Goal: Task Accomplishment & Management: Complete application form

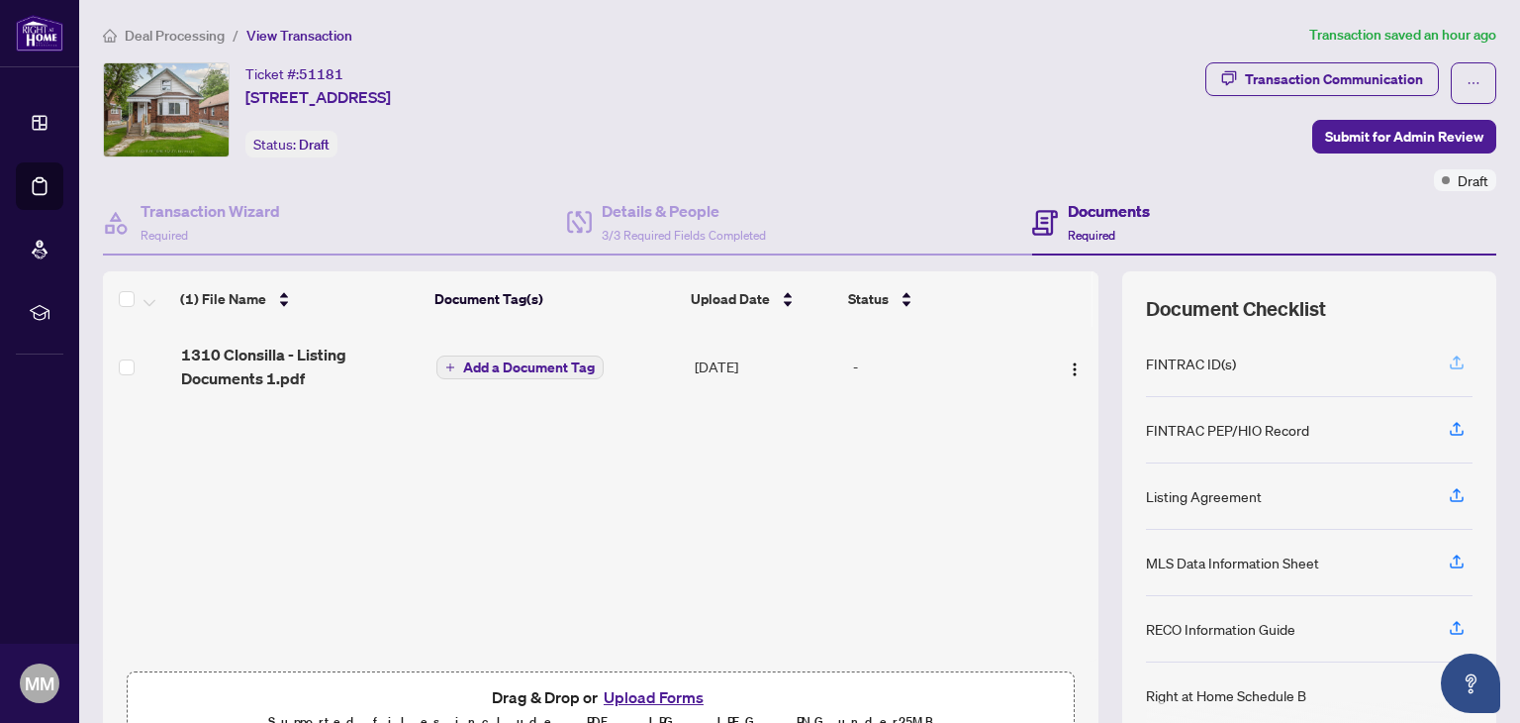
click at [1453, 356] on icon "button" at bounding box center [1457, 360] width 8 height 10
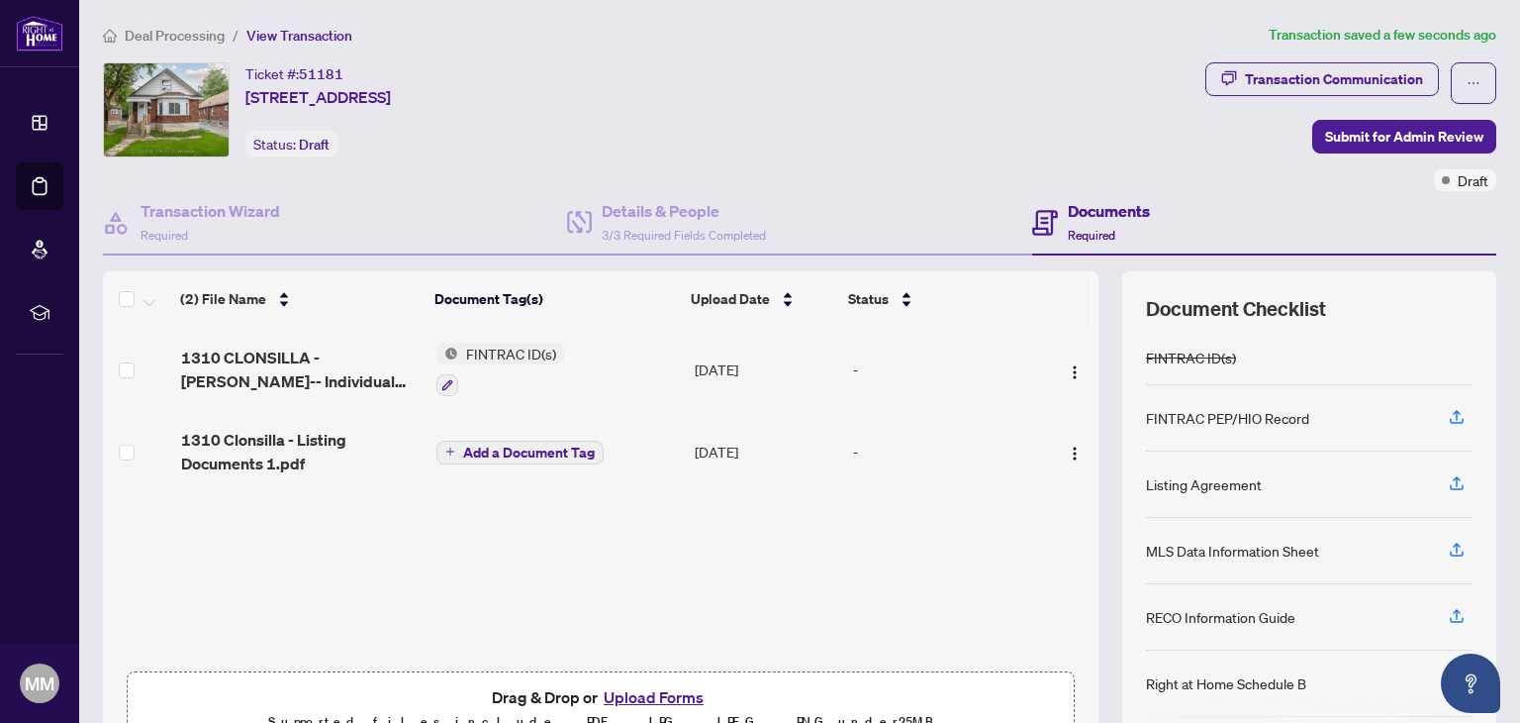
click at [488, 448] on span "Add a Document Tag" at bounding box center [529, 452] width 132 height 14
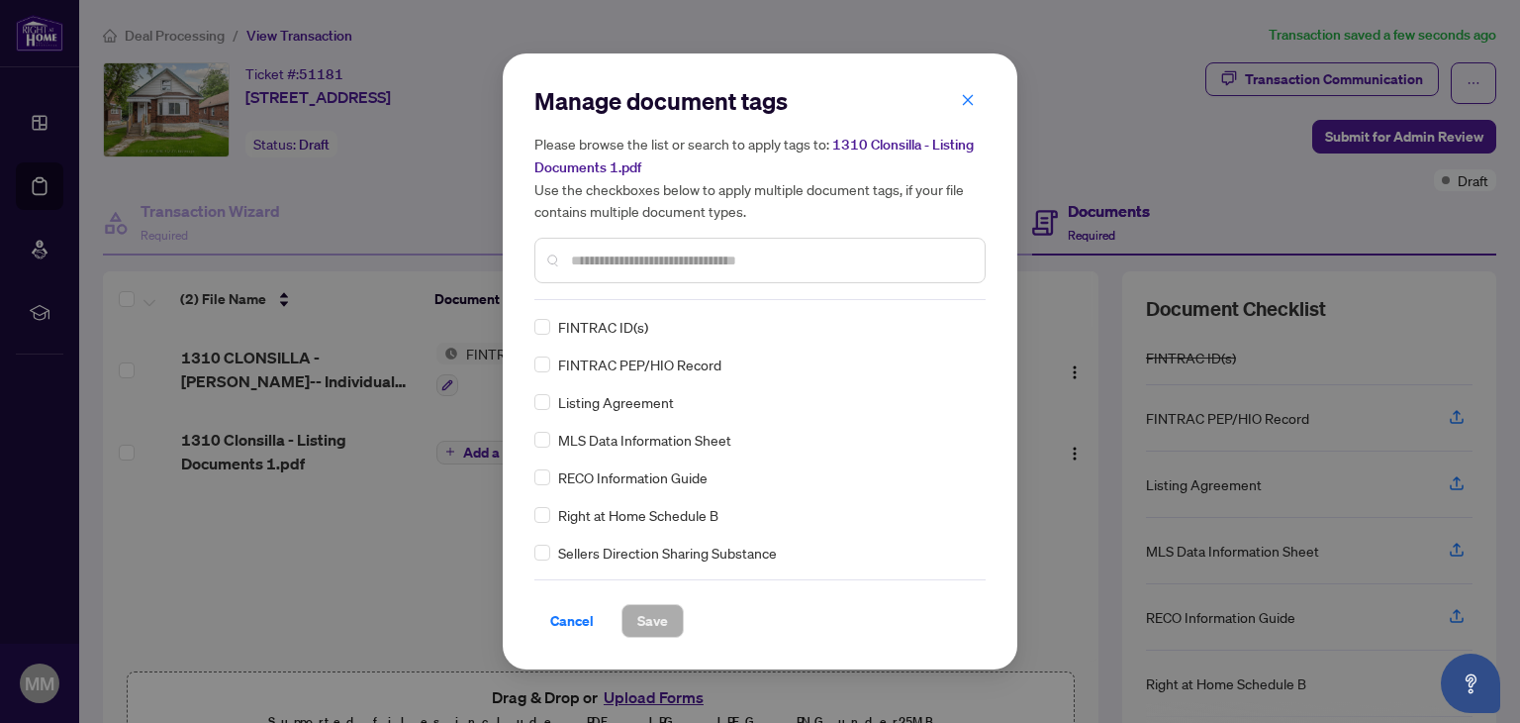
click at [624, 326] on span "FINTRAC ID(s)" at bounding box center [603, 327] width 90 height 22
click at [665, 620] on span "Save" at bounding box center [652, 621] width 31 height 32
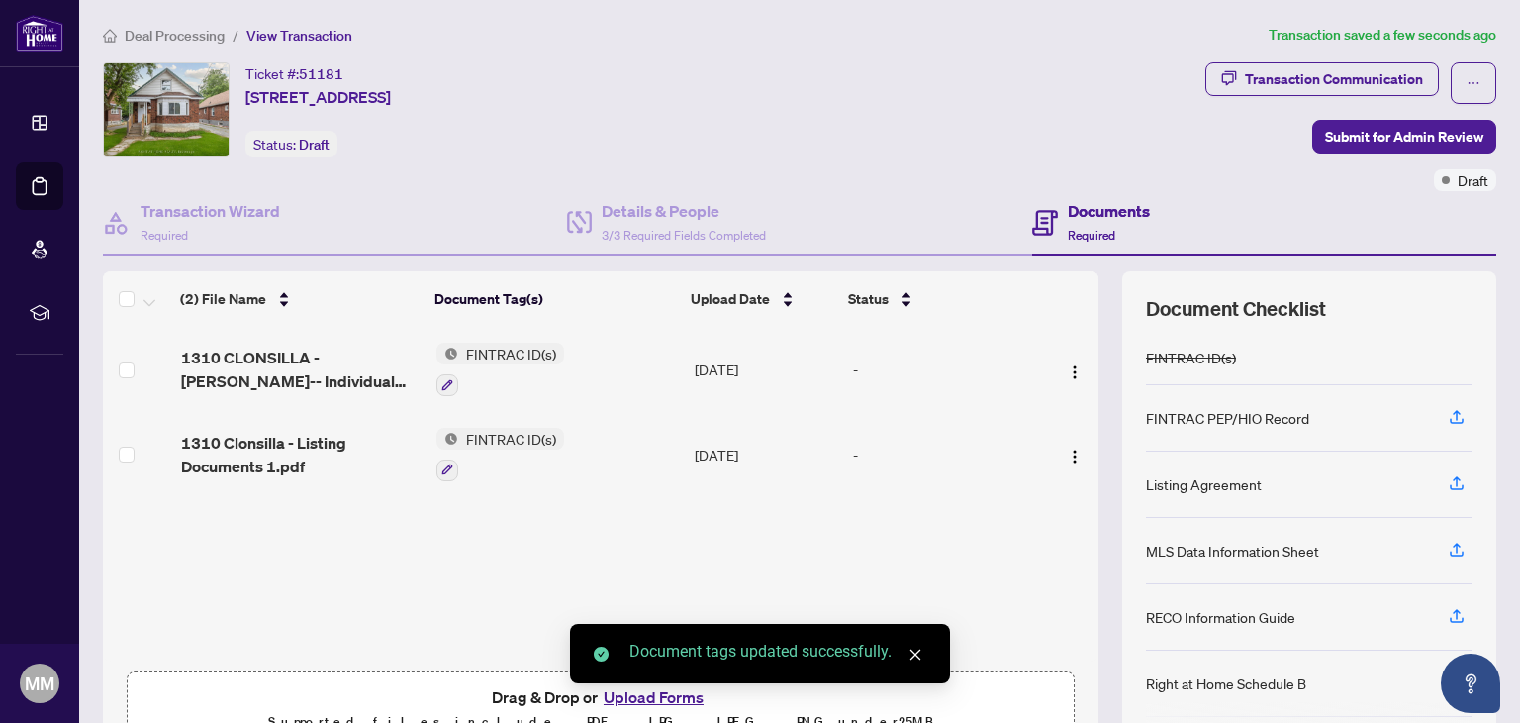
click at [656, 683] on div "Document tags updated successfully." at bounding box center [760, 653] width 380 height 59
click at [654, 683] on div "Document tags updated successfully." at bounding box center [760, 653] width 380 height 59
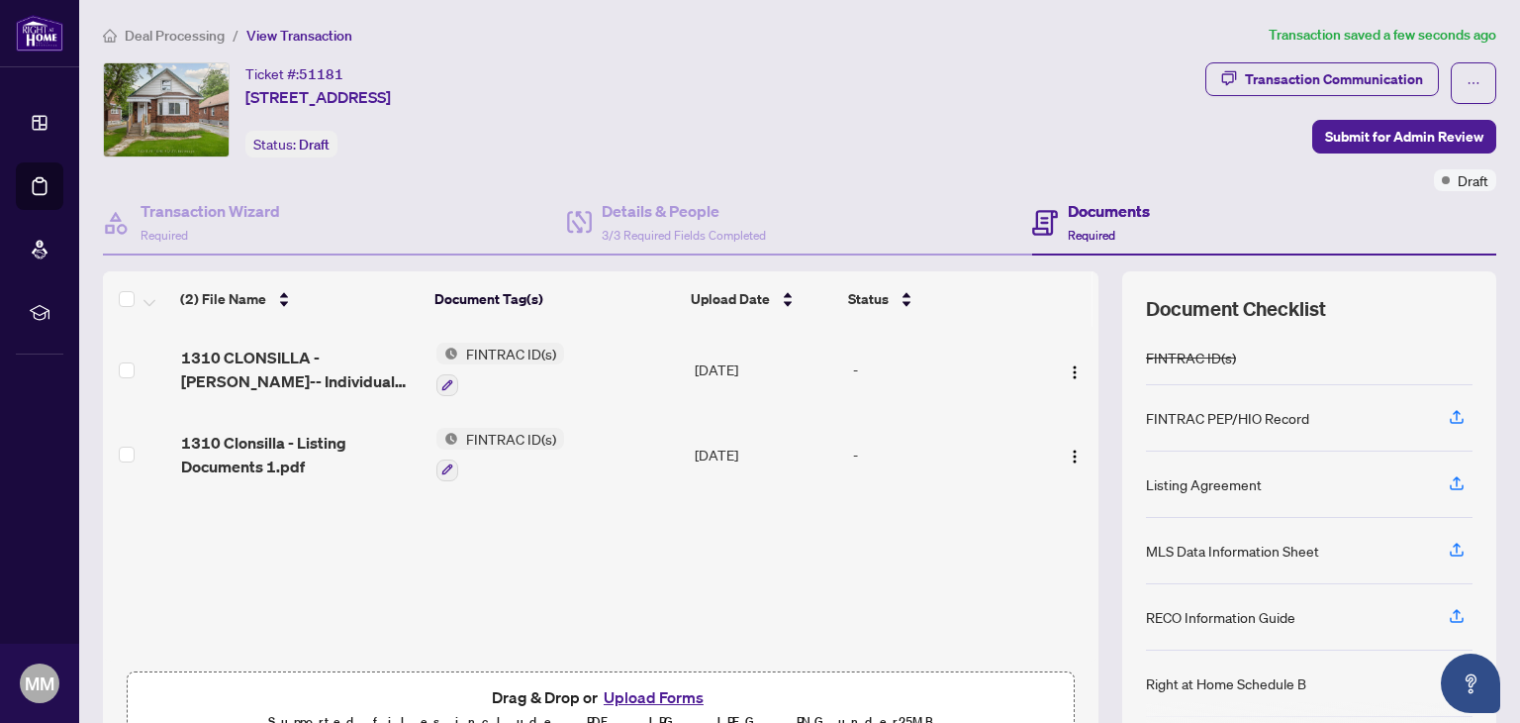
click at [649, 690] on button "Upload Forms" at bounding box center [654, 697] width 112 height 26
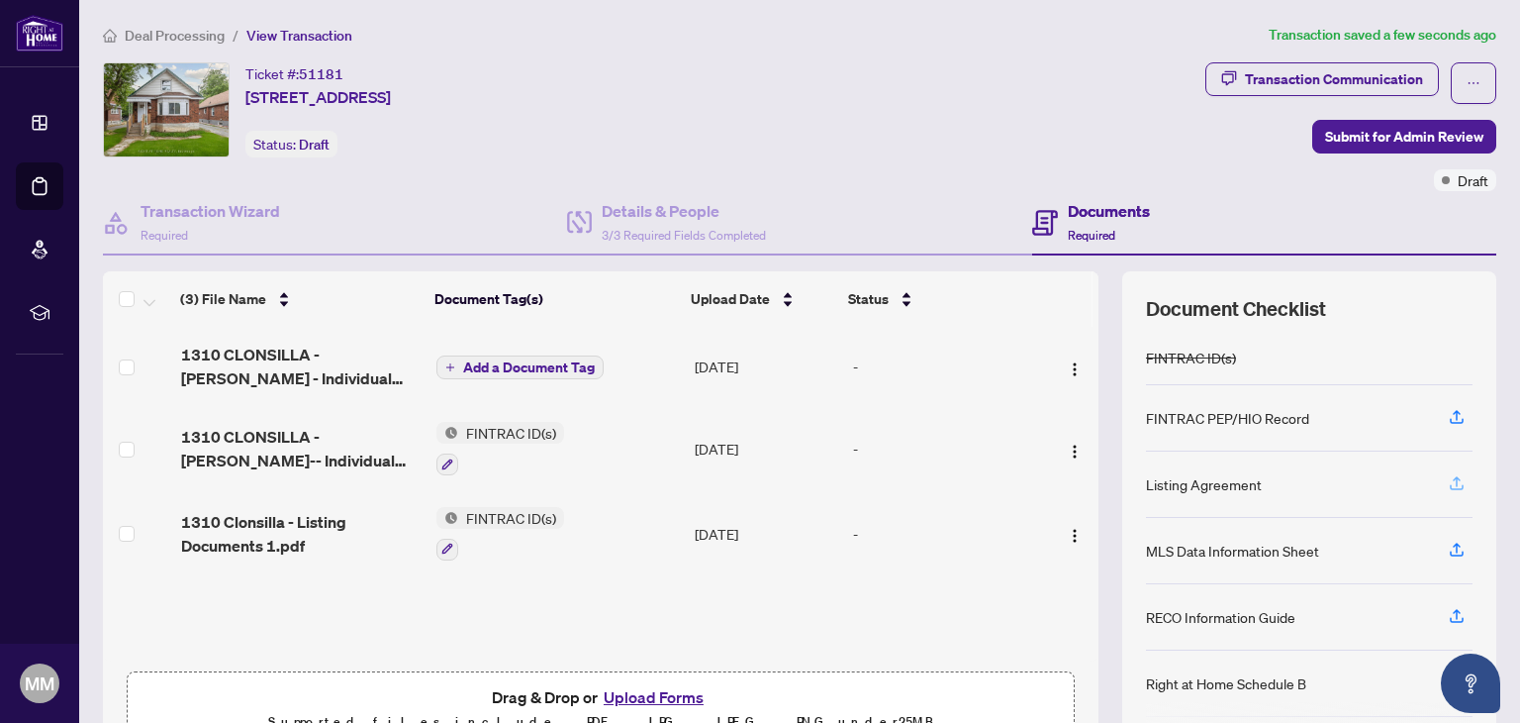
click at [1448, 487] on icon "button" at bounding box center [1457, 483] width 18 height 18
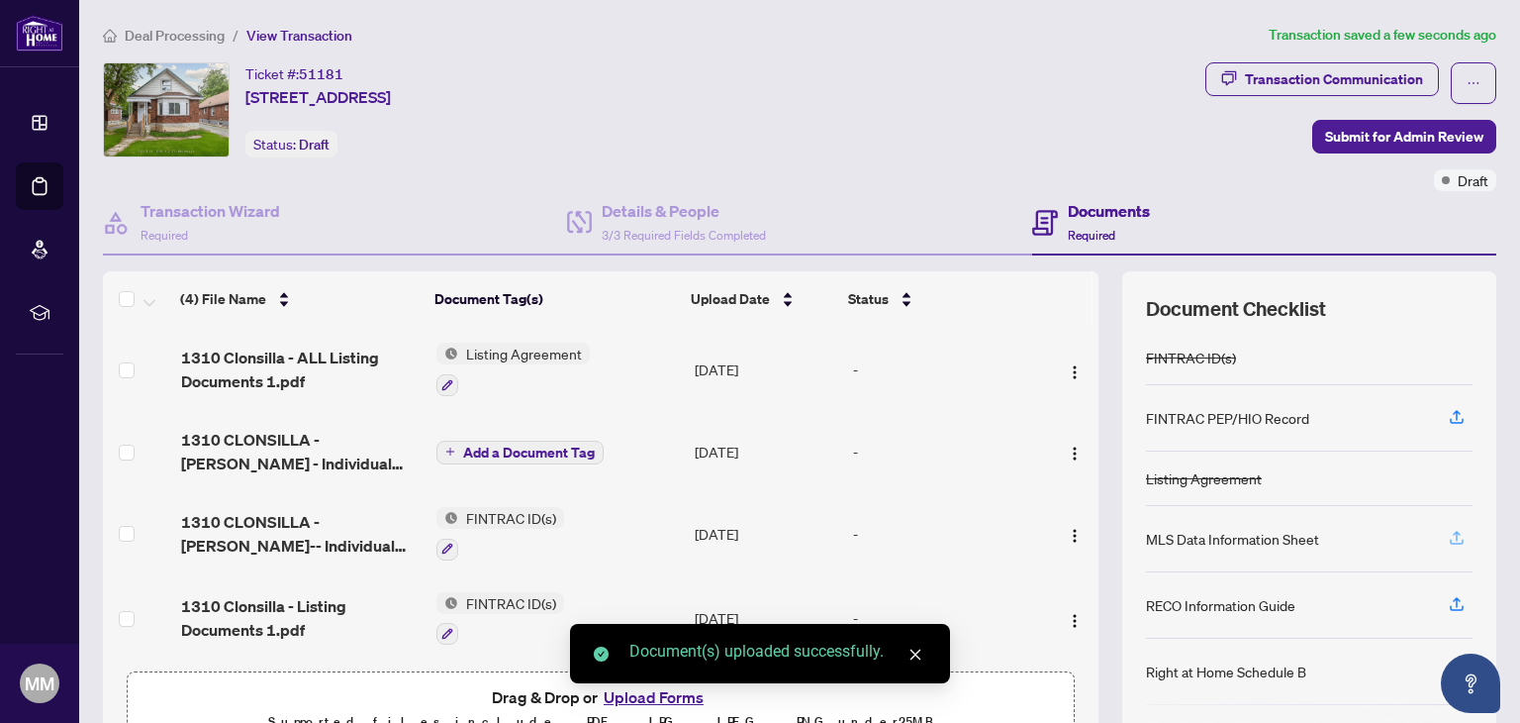
click at [1453, 535] on icon "button" at bounding box center [1457, 536] width 8 height 10
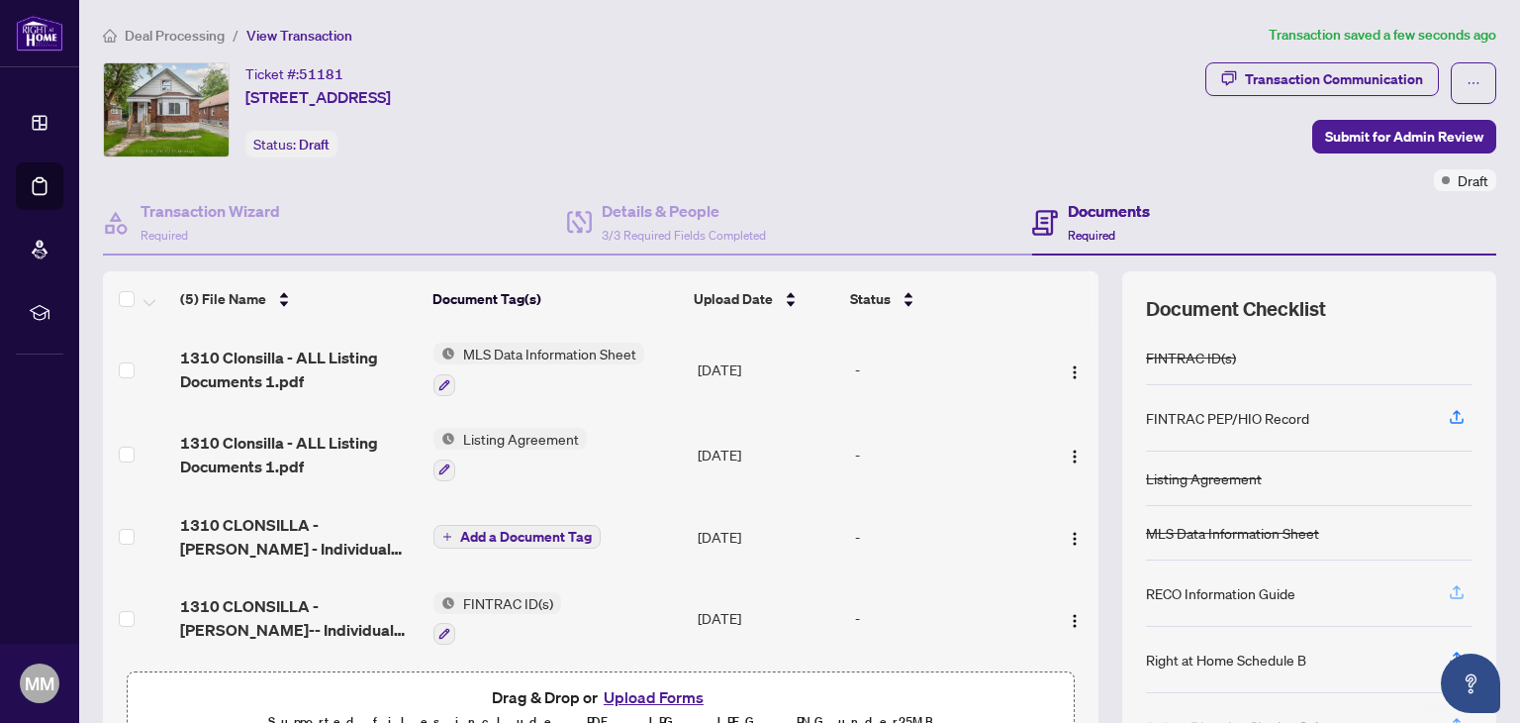
click at [1449, 590] on icon "button" at bounding box center [1457, 592] width 18 height 18
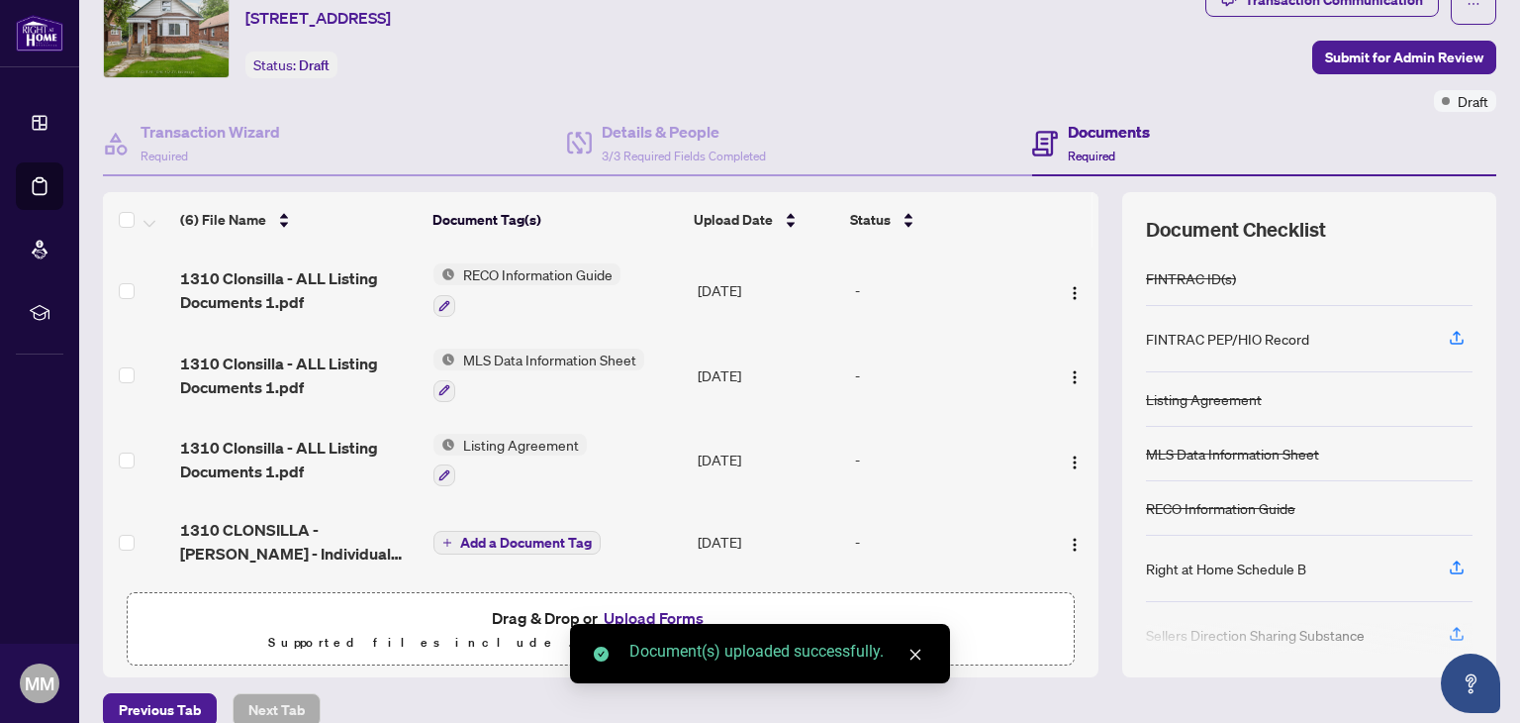
scroll to position [104, 0]
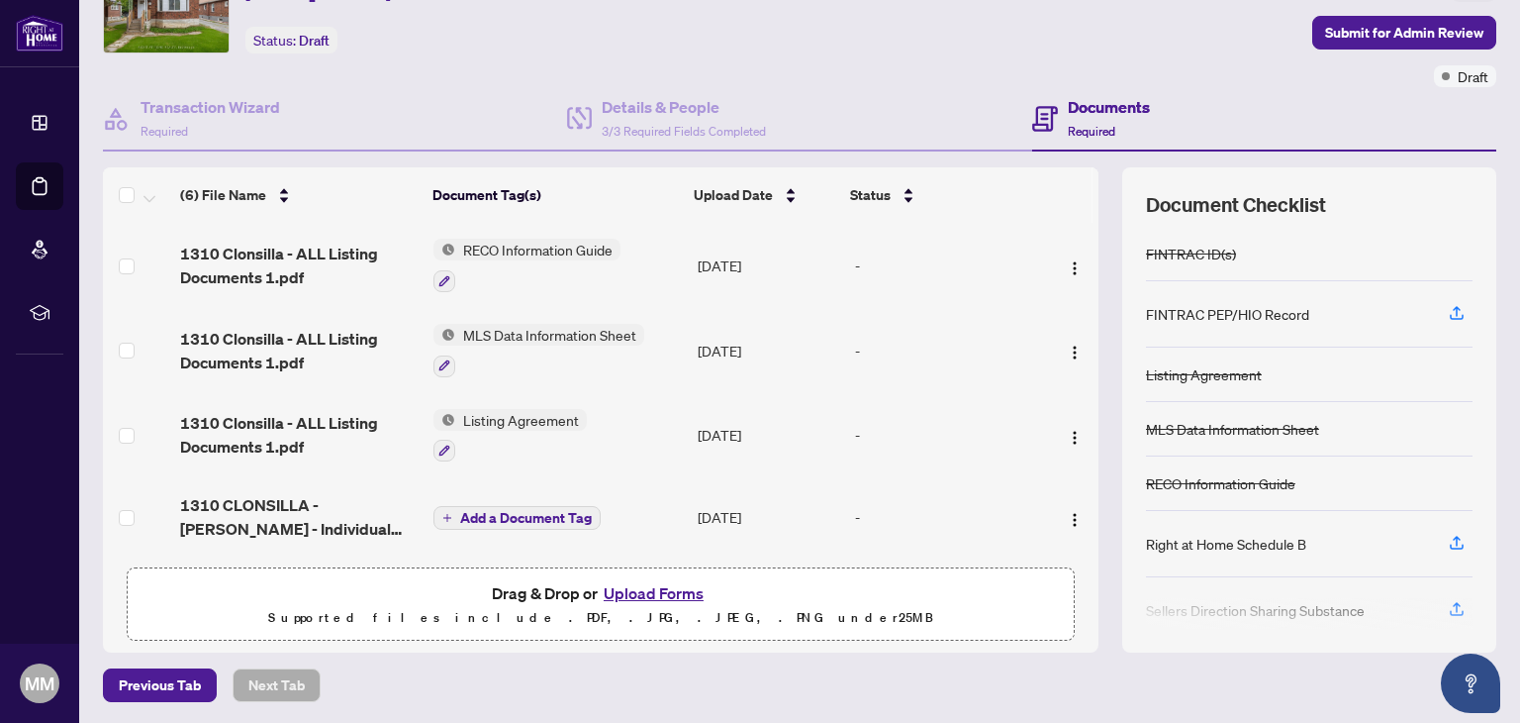
click at [560, 512] on span "Add a Document Tag" at bounding box center [526, 518] width 132 height 14
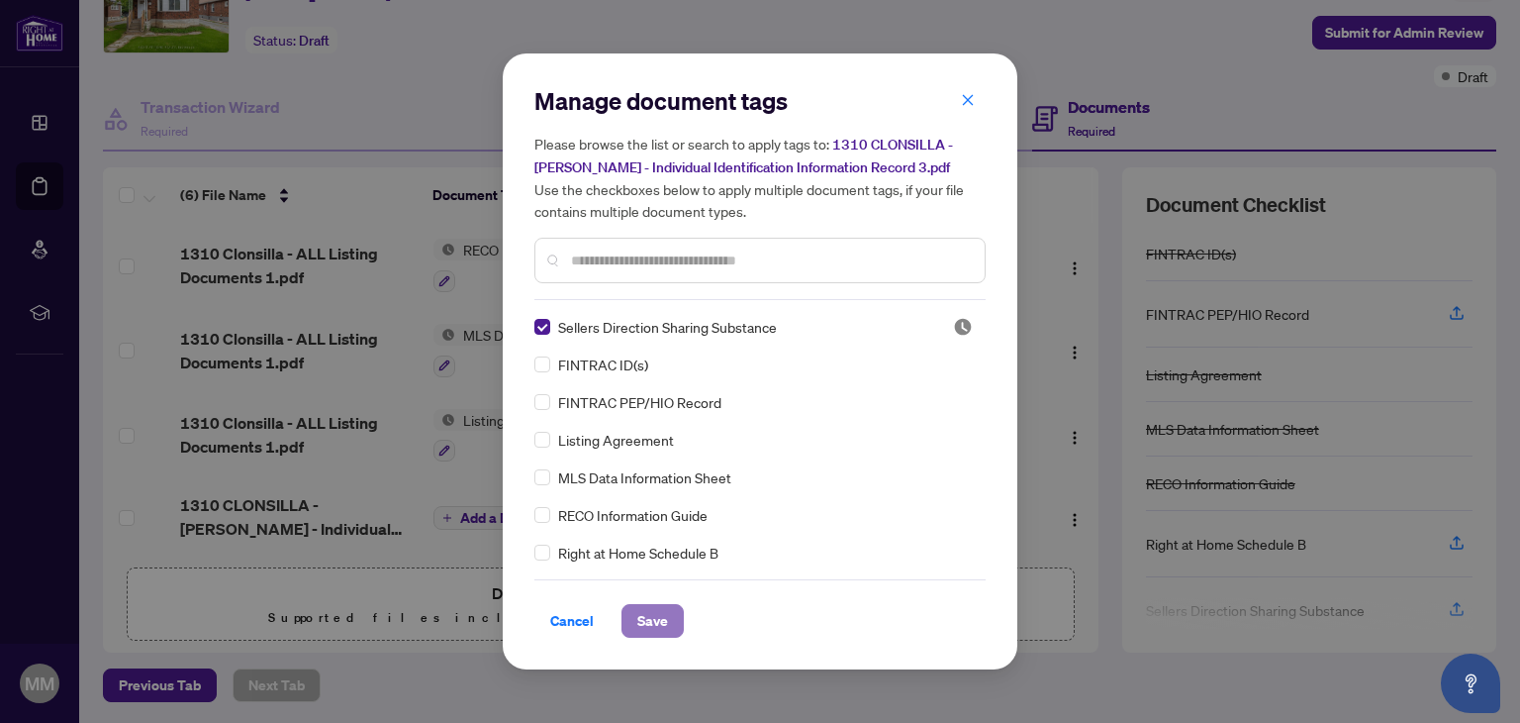
click at [653, 619] on span "Save" at bounding box center [652, 621] width 31 height 32
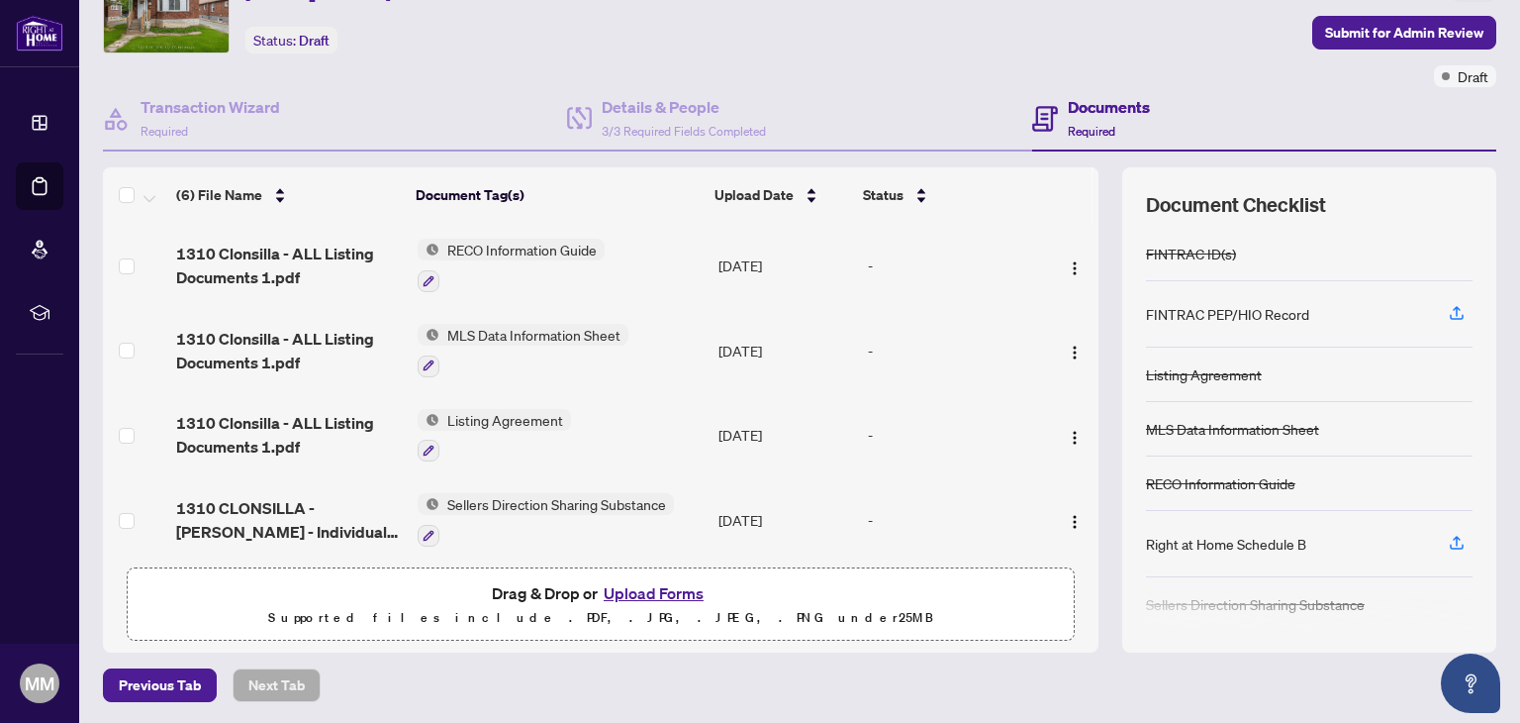
click at [654, 586] on button "Upload Forms" at bounding box center [654, 593] width 112 height 26
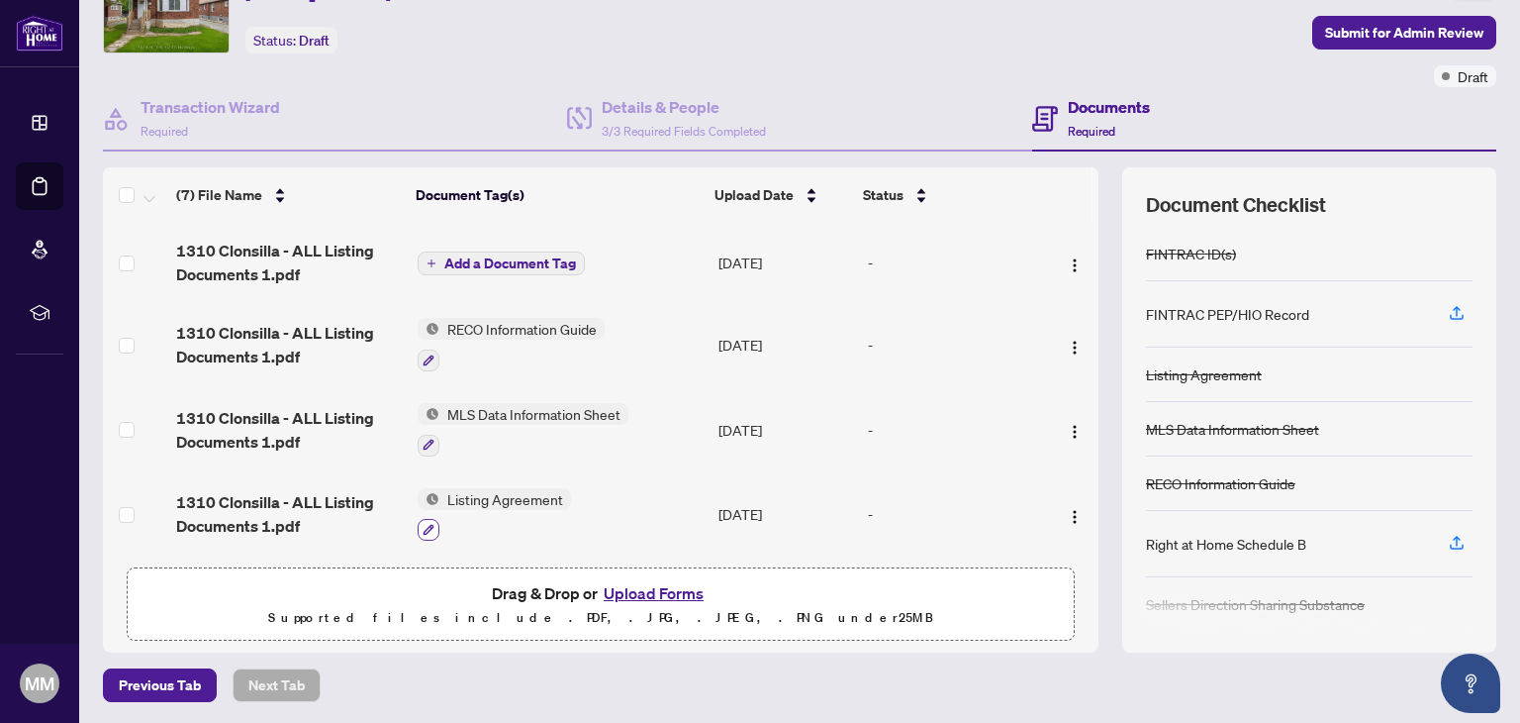
click at [426, 524] on icon "button" at bounding box center [429, 530] width 12 height 12
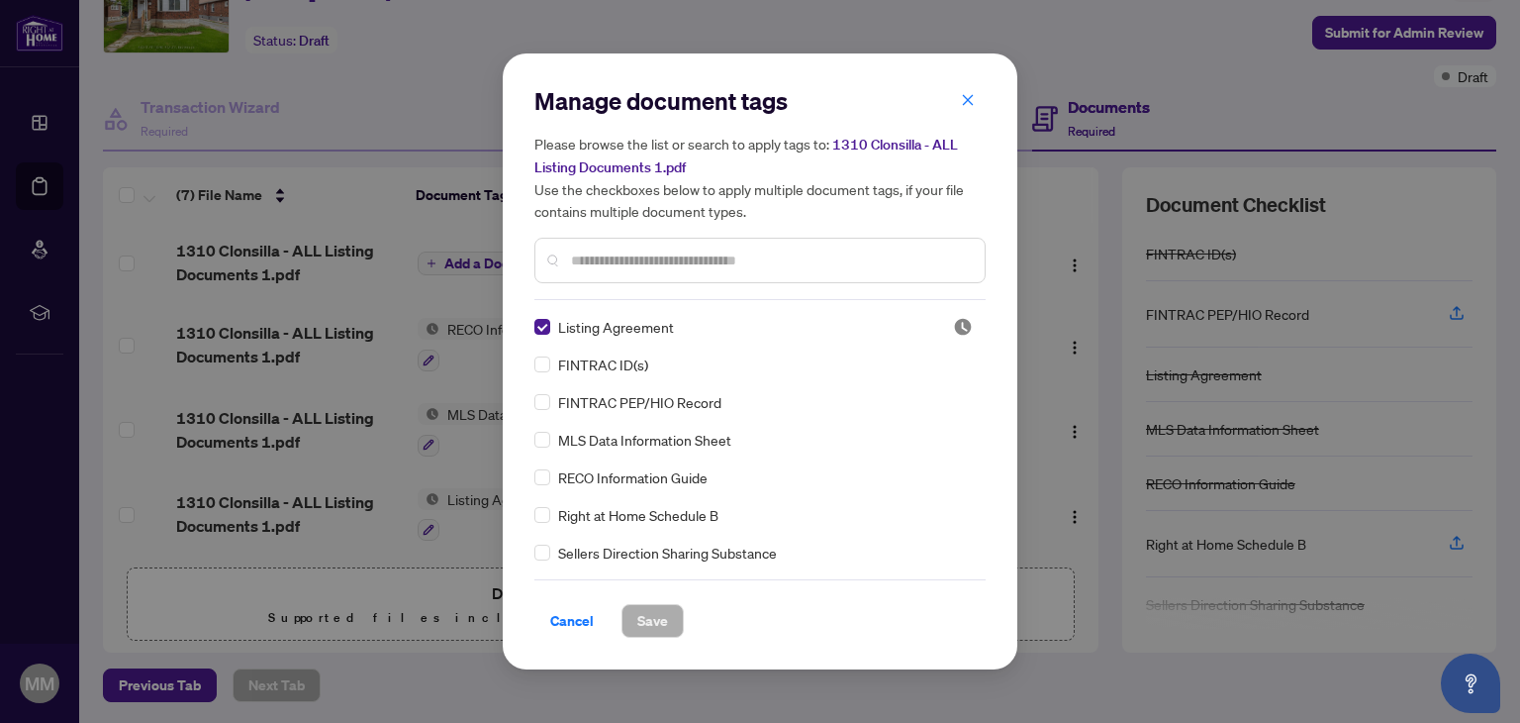
click at [730, 263] on input "text" at bounding box center [770, 260] width 398 height 22
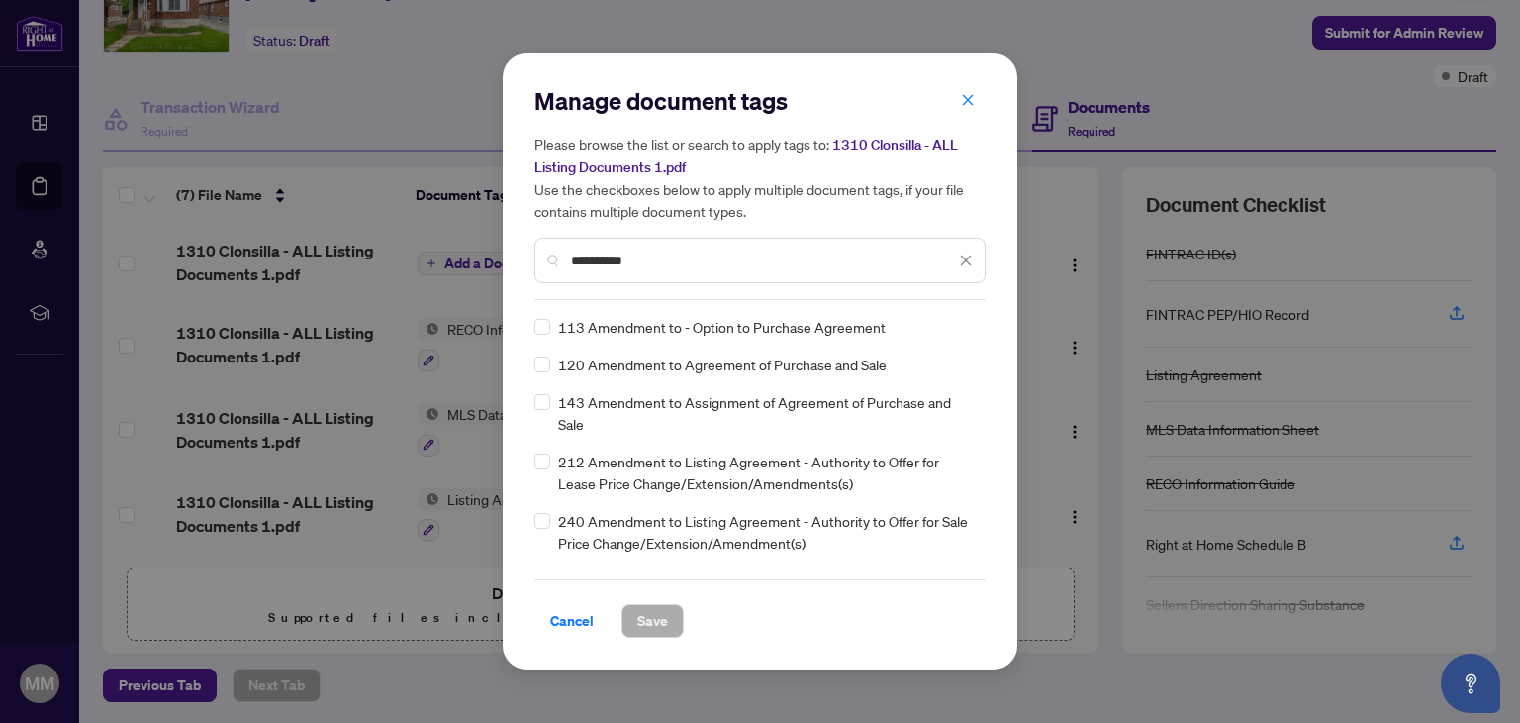
type input "*********"
click at [651, 611] on span "Save" at bounding box center [652, 621] width 31 height 32
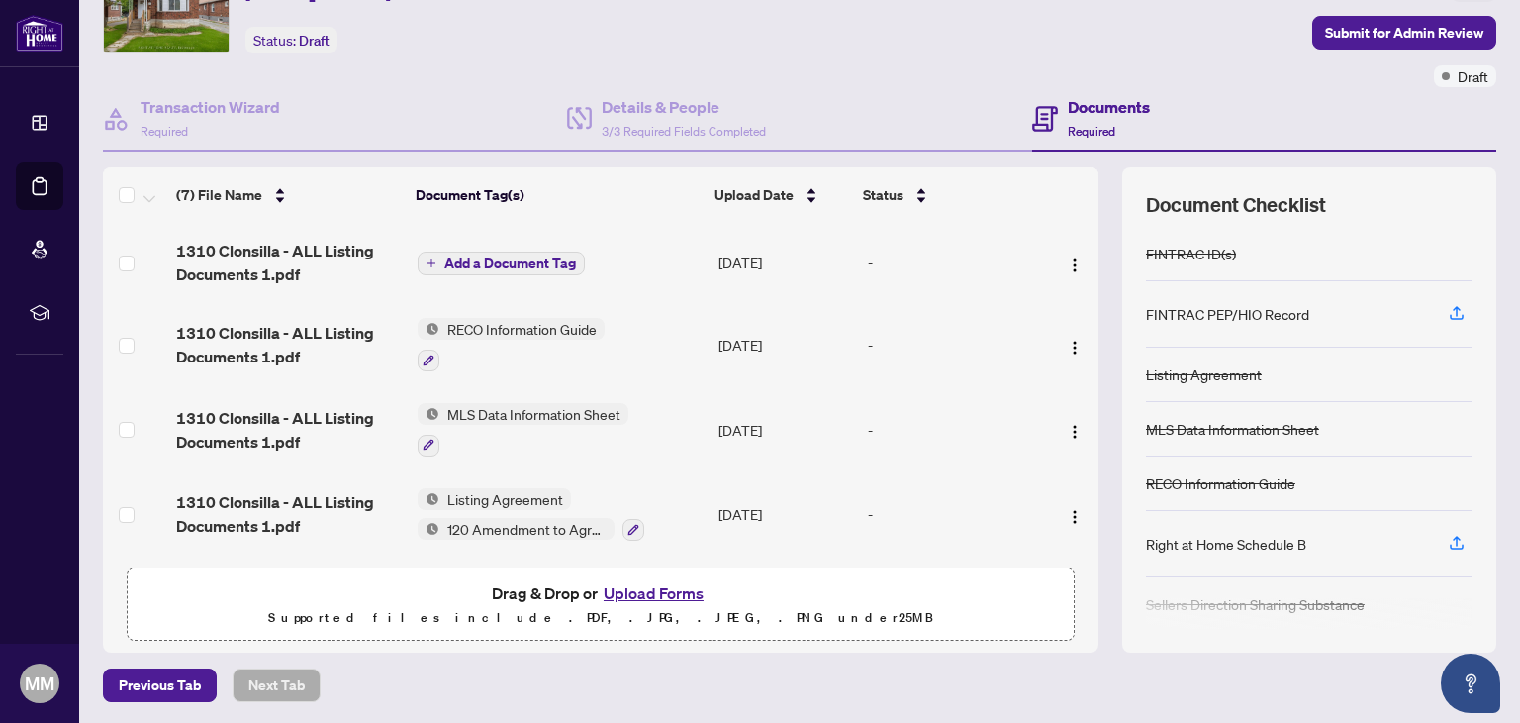
click at [633, 595] on button "Upload Forms" at bounding box center [654, 593] width 112 height 26
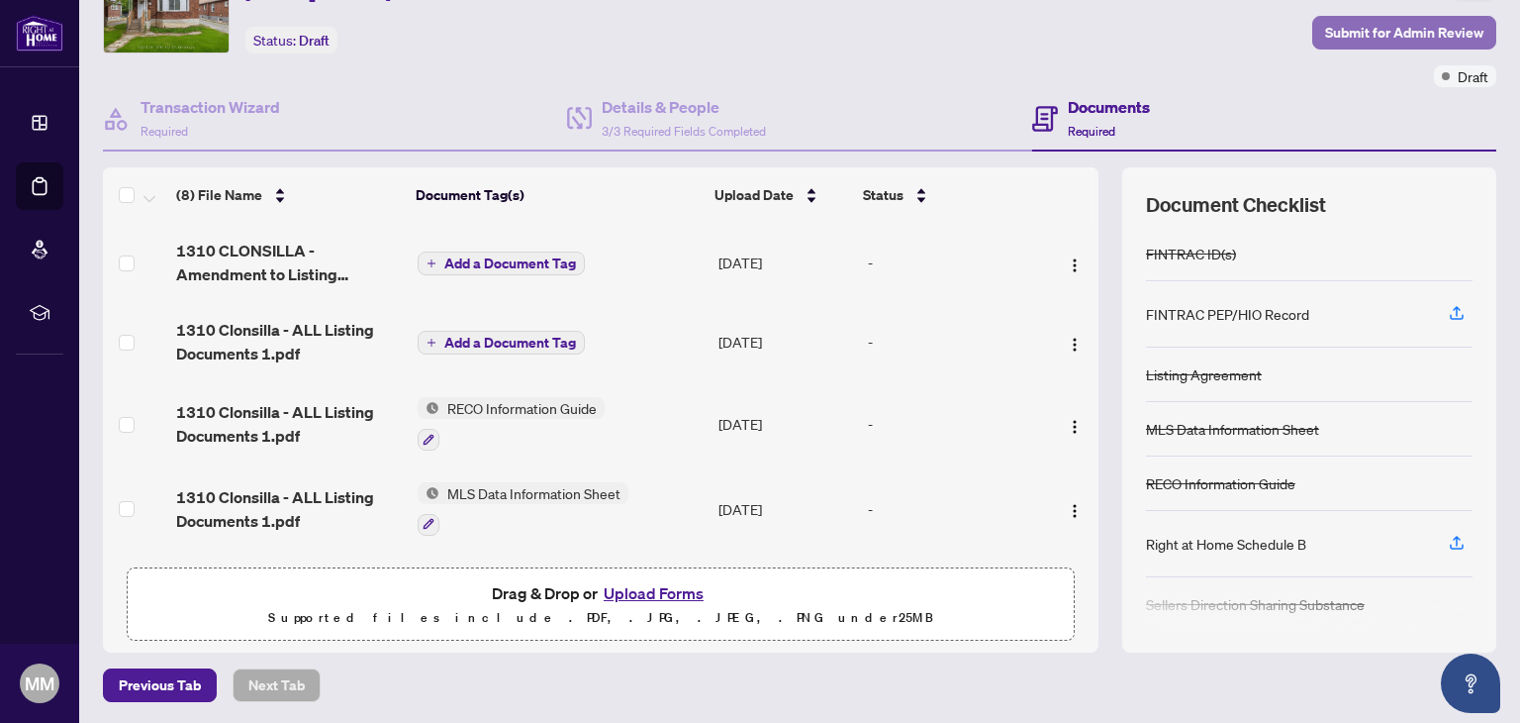
click at [1366, 34] on span "Submit for Admin Review" at bounding box center [1404, 33] width 158 height 32
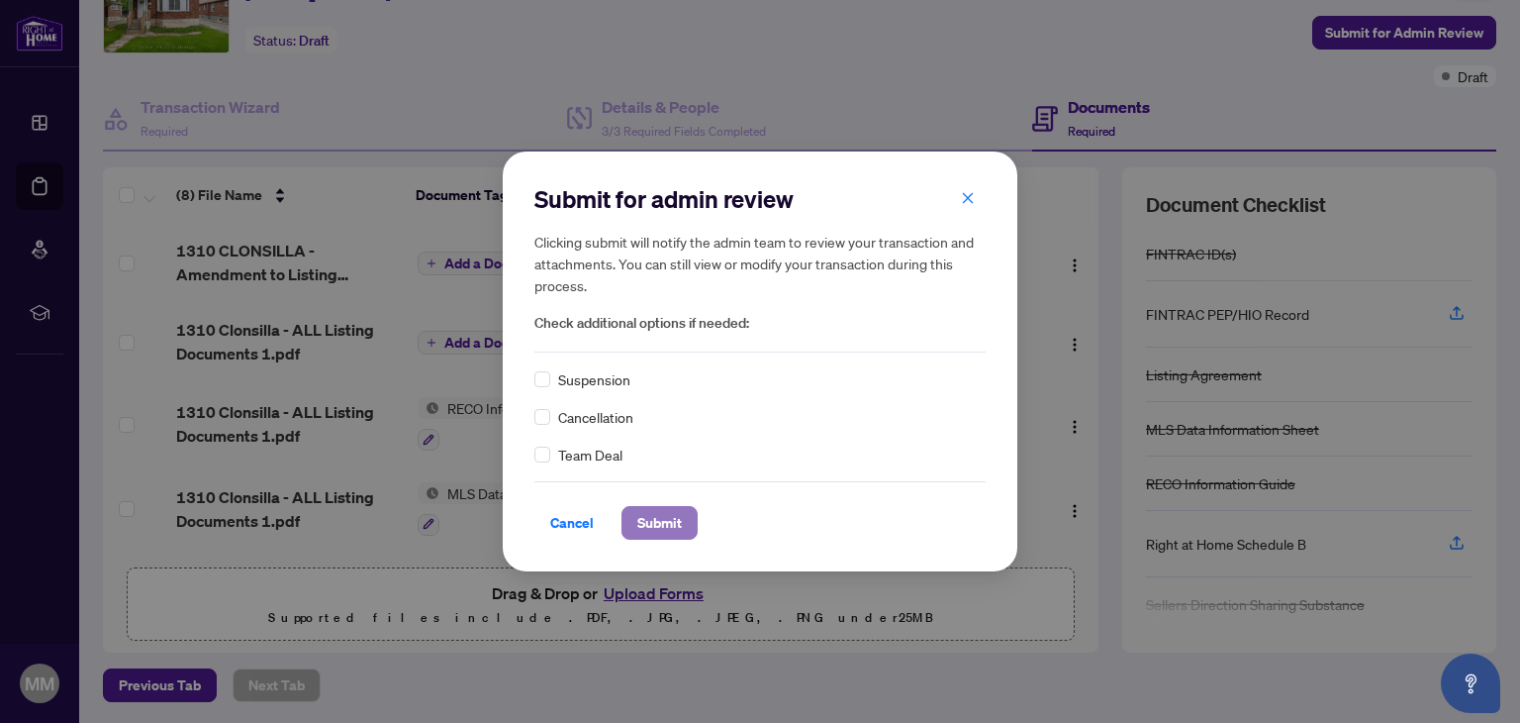
click at [666, 524] on span "Submit" at bounding box center [659, 523] width 45 height 32
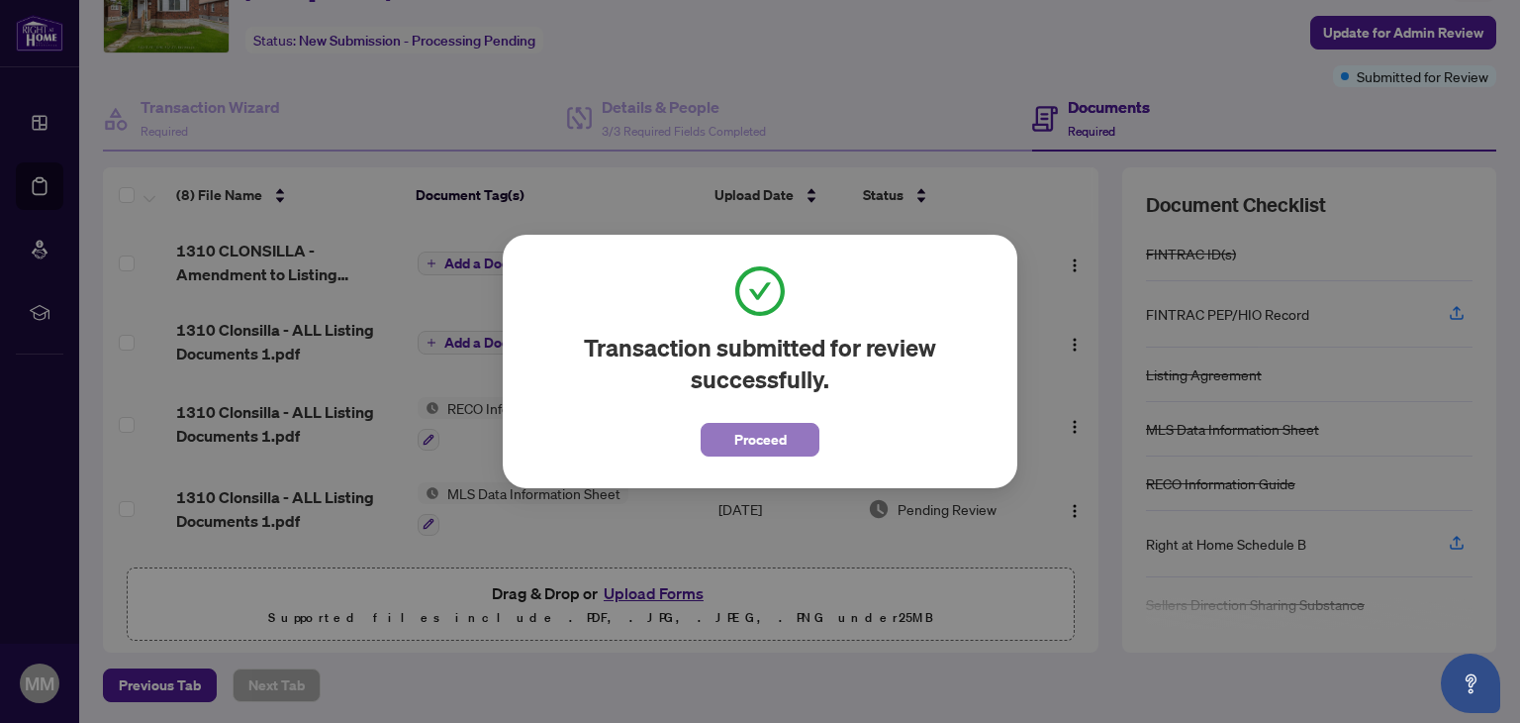
click at [752, 447] on span "Proceed" at bounding box center [760, 440] width 52 height 32
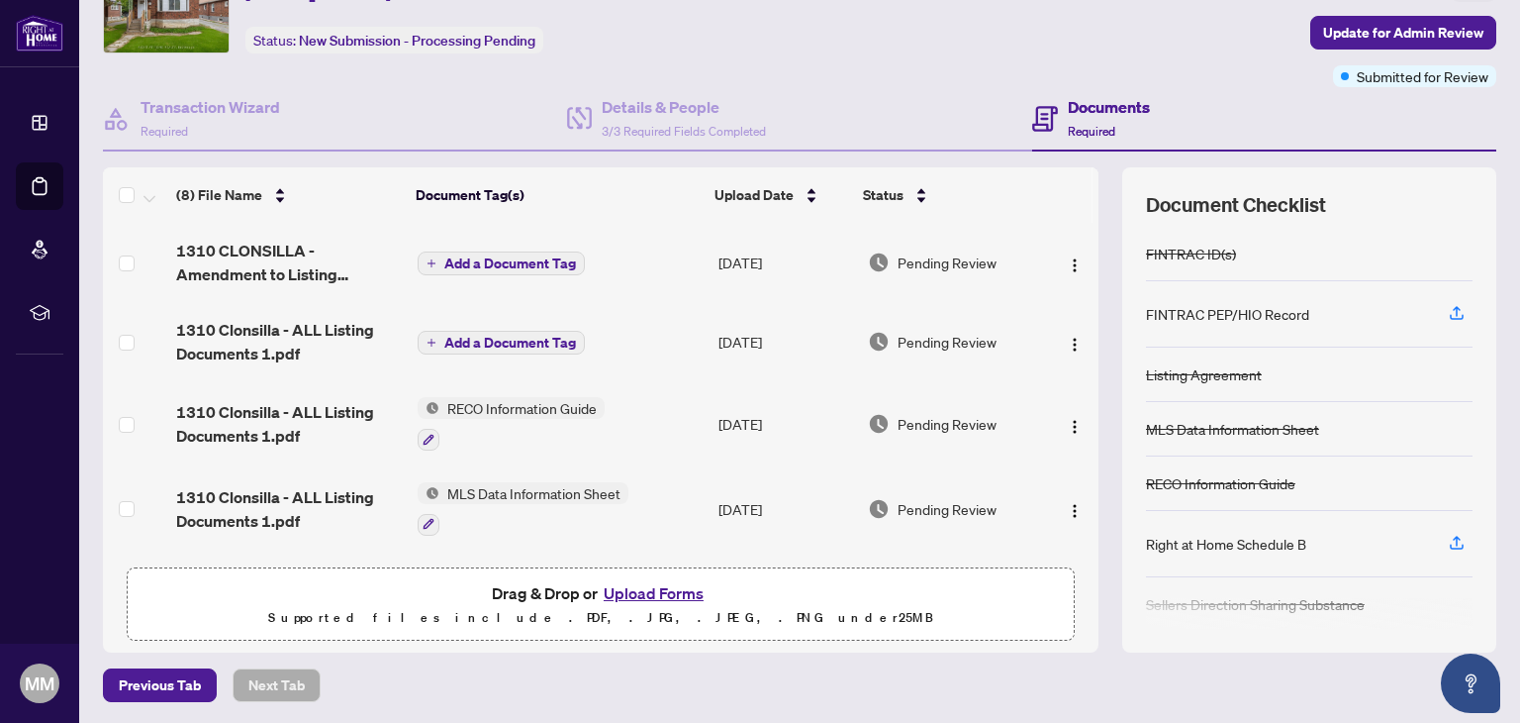
click at [752, 447] on td "[DATE]" at bounding box center [785, 423] width 149 height 85
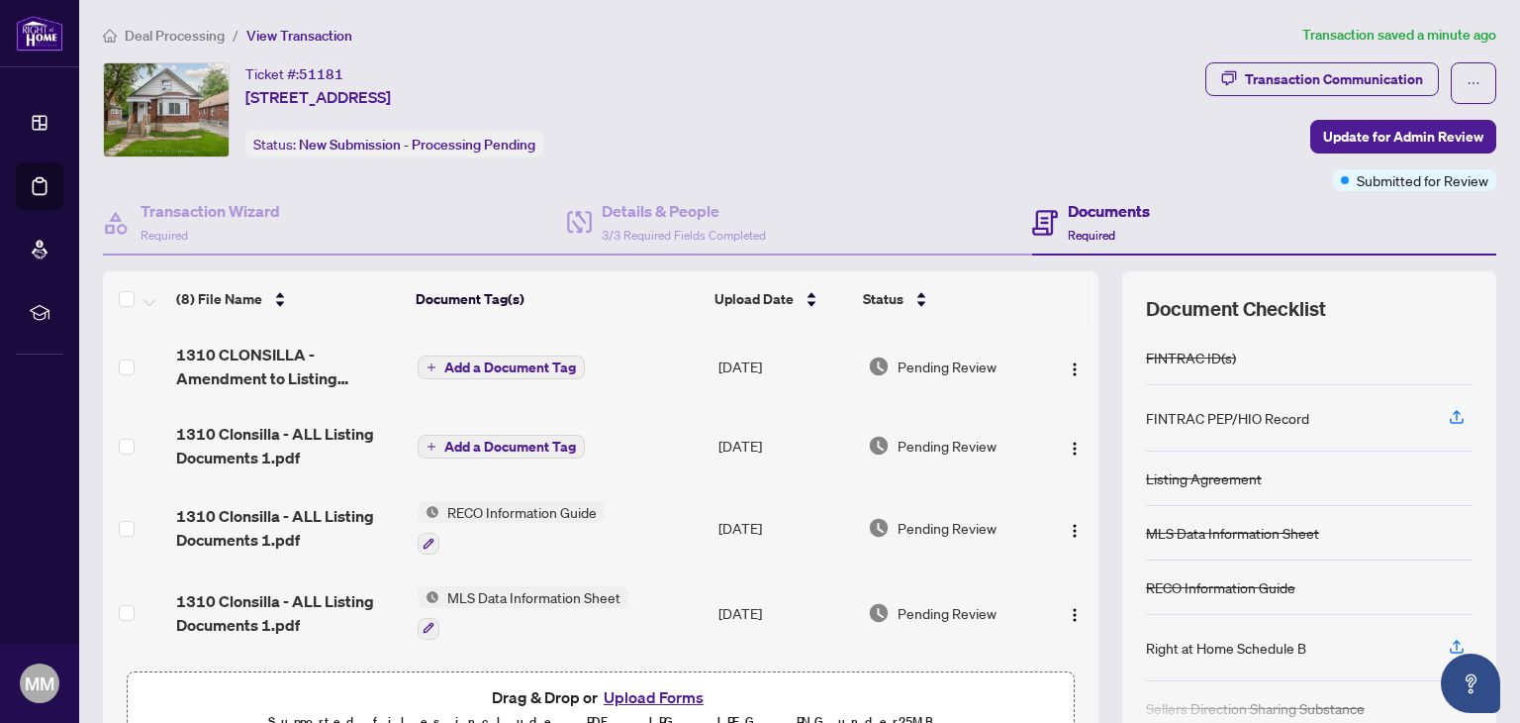
click at [427, 441] on icon "plus" at bounding box center [432, 446] width 10 height 10
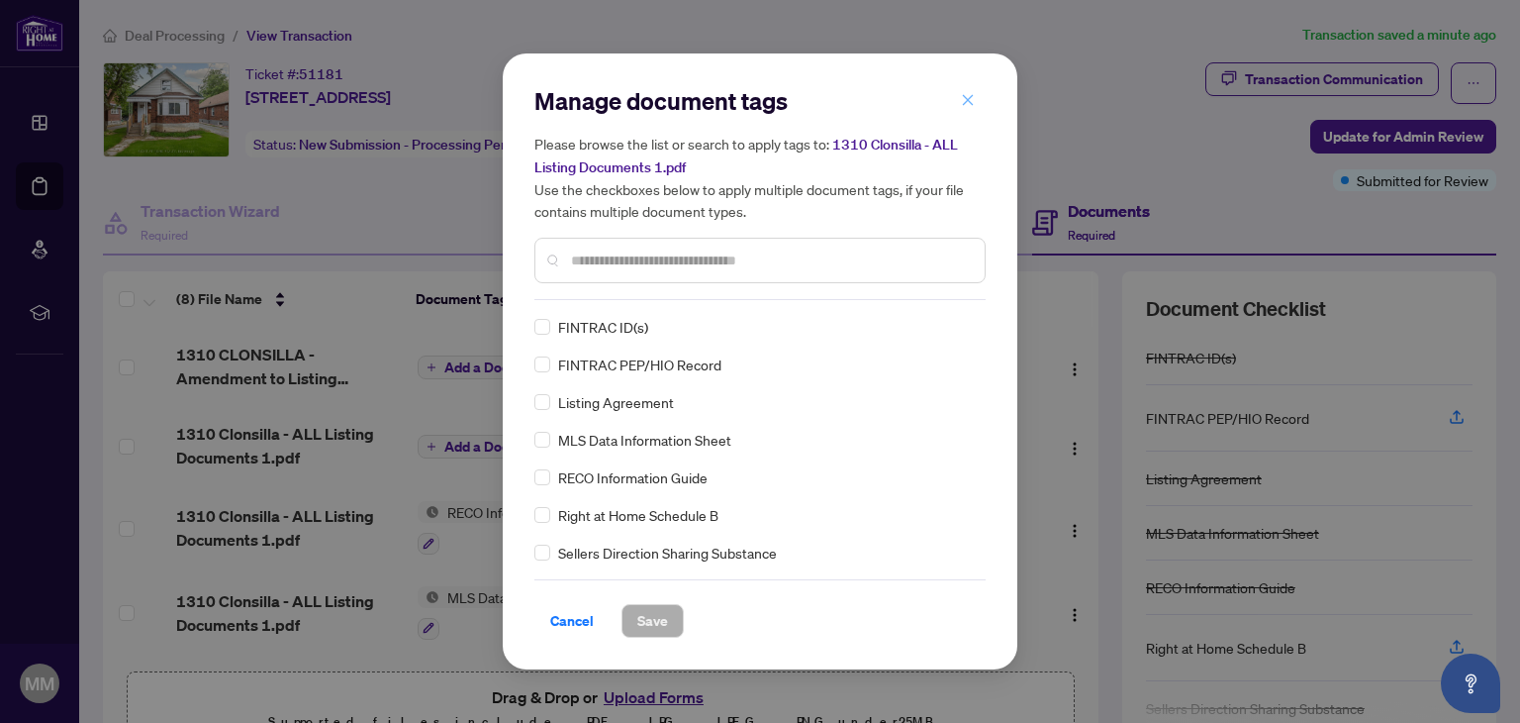
click at [970, 102] on icon "close" at bounding box center [968, 100] width 14 height 14
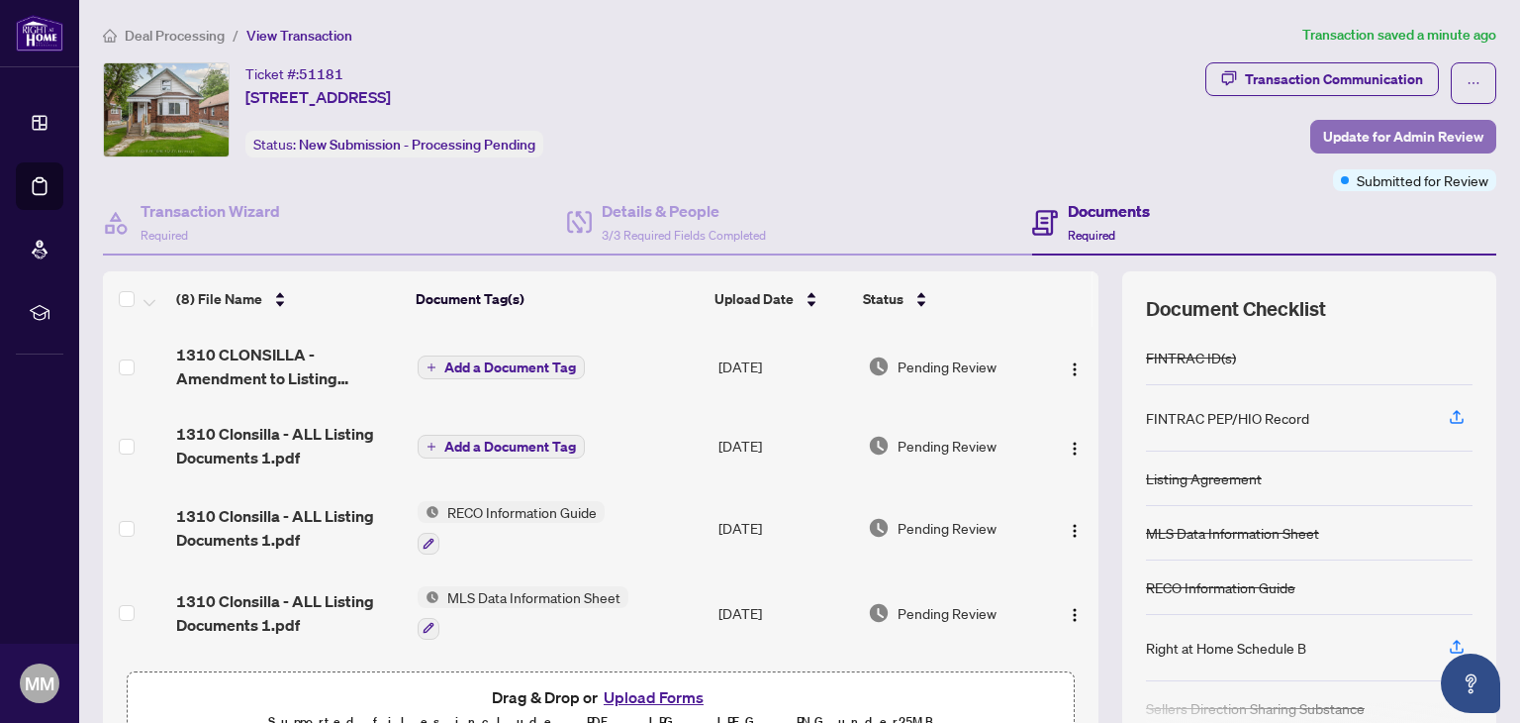
click at [1329, 139] on span "Update for Admin Review" at bounding box center [1403, 137] width 160 height 32
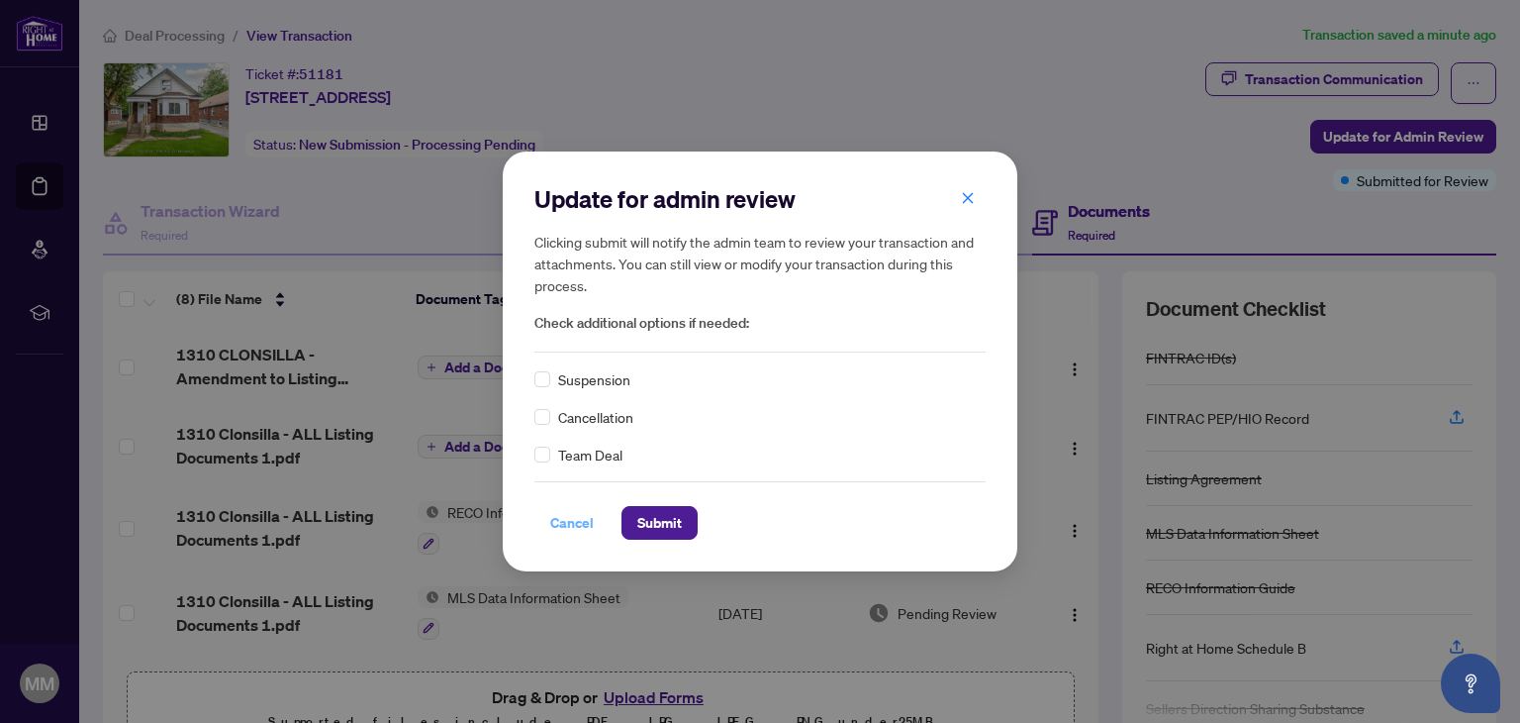
click at [570, 524] on span "Cancel" at bounding box center [572, 523] width 44 height 32
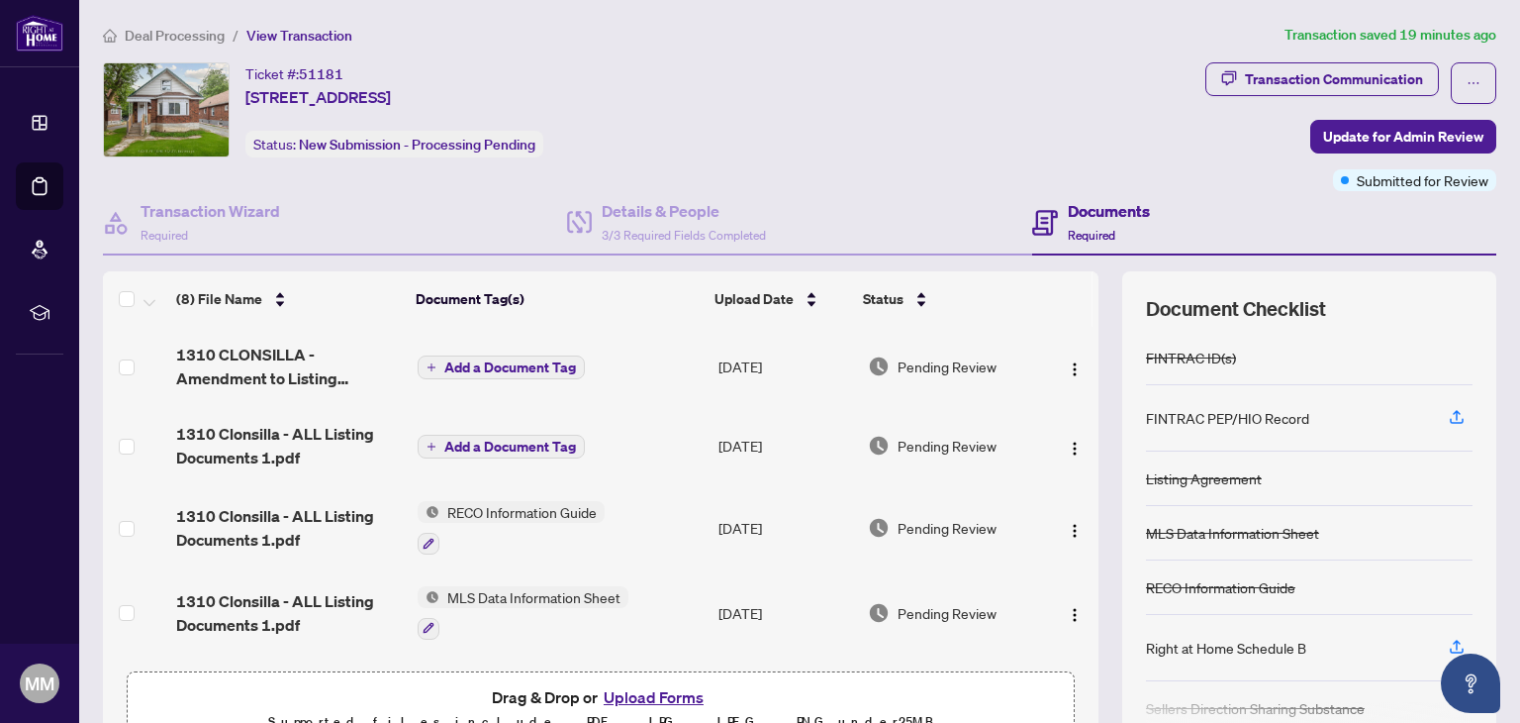
click at [670, 278] on th "Document Tag(s)" at bounding box center [558, 298] width 300 height 55
click at [187, 230] on span "Required" at bounding box center [165, 235] width 48 height 15
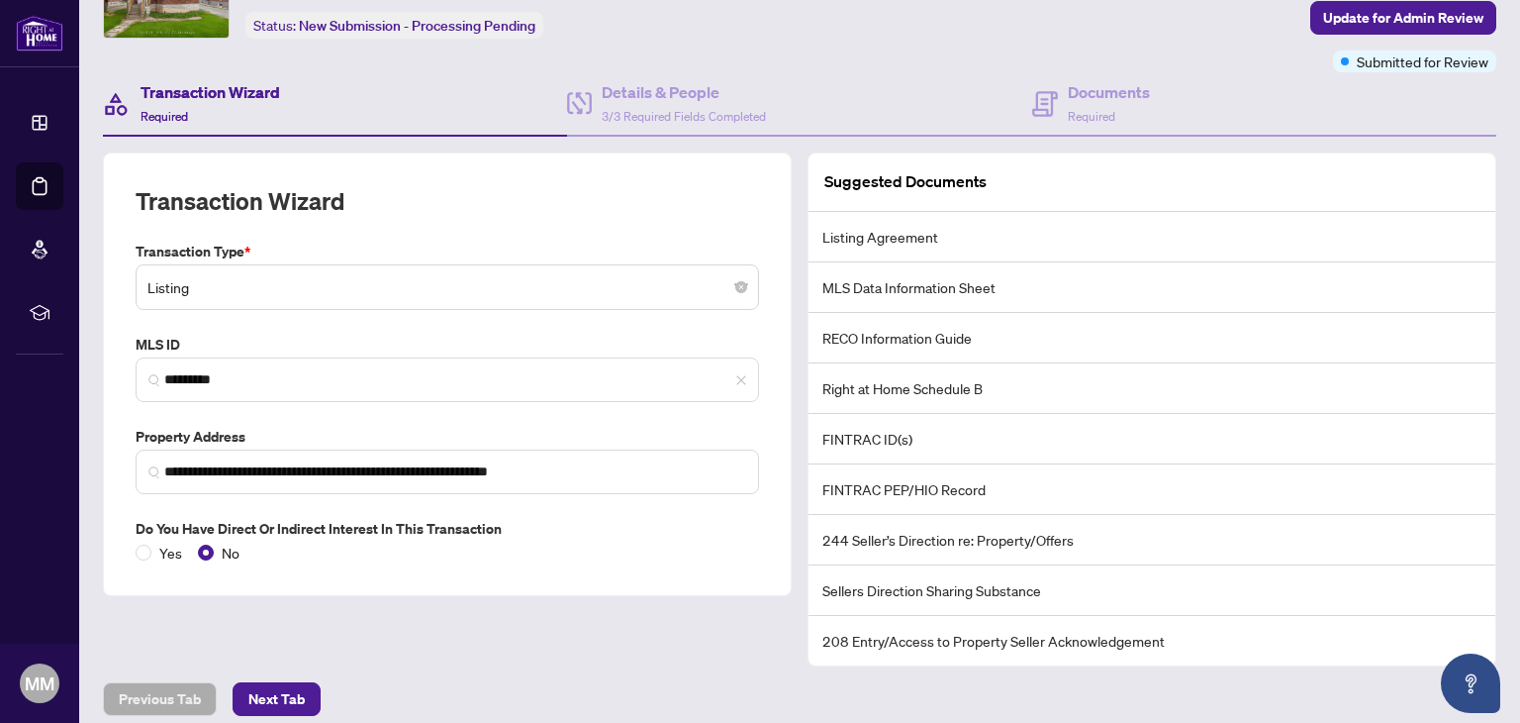
scroll to position [130, 0]
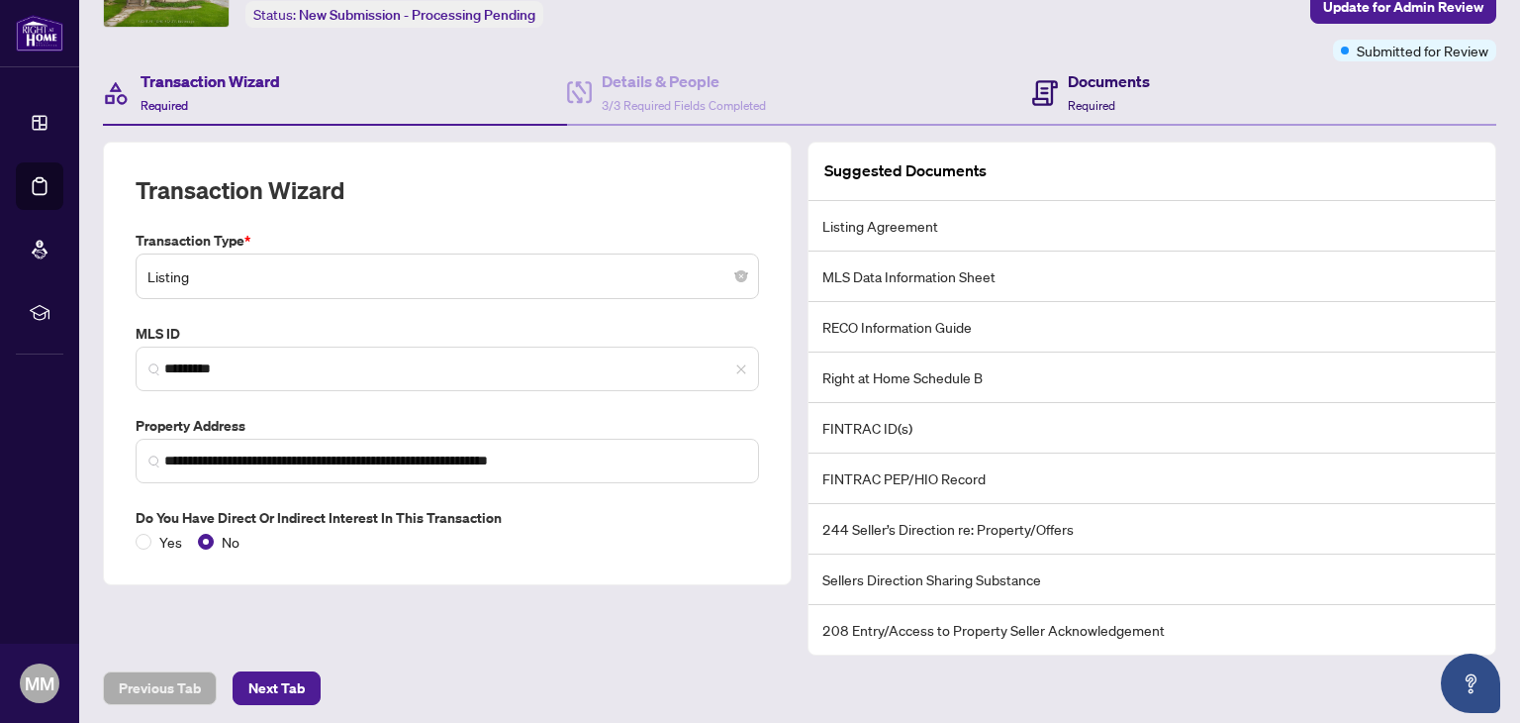
click at [1106, 75] on h4 "Documents" at bounding box center [1109, 81] width 82 height 24
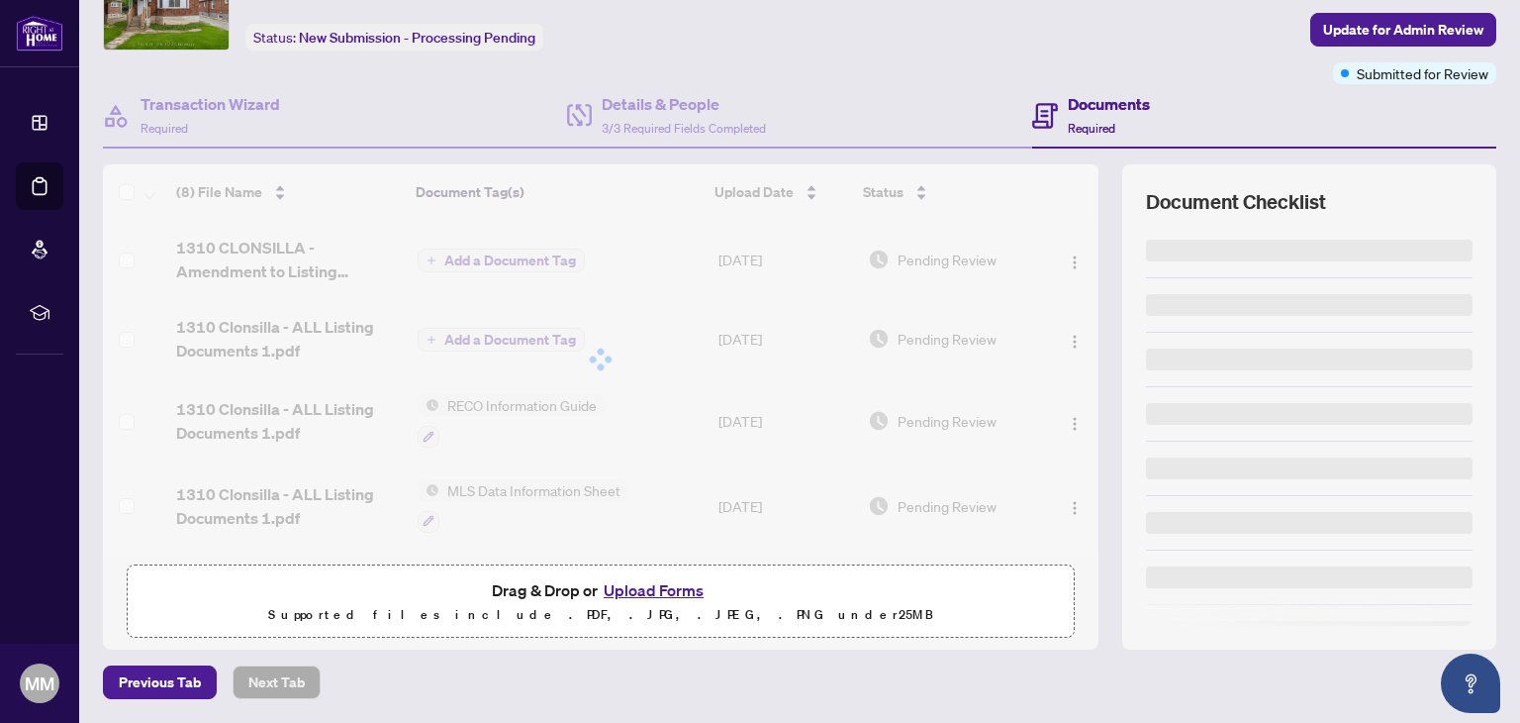
scroll to position [104, 0]
